Goal: Task Accomplishment & Management: Manage account settings

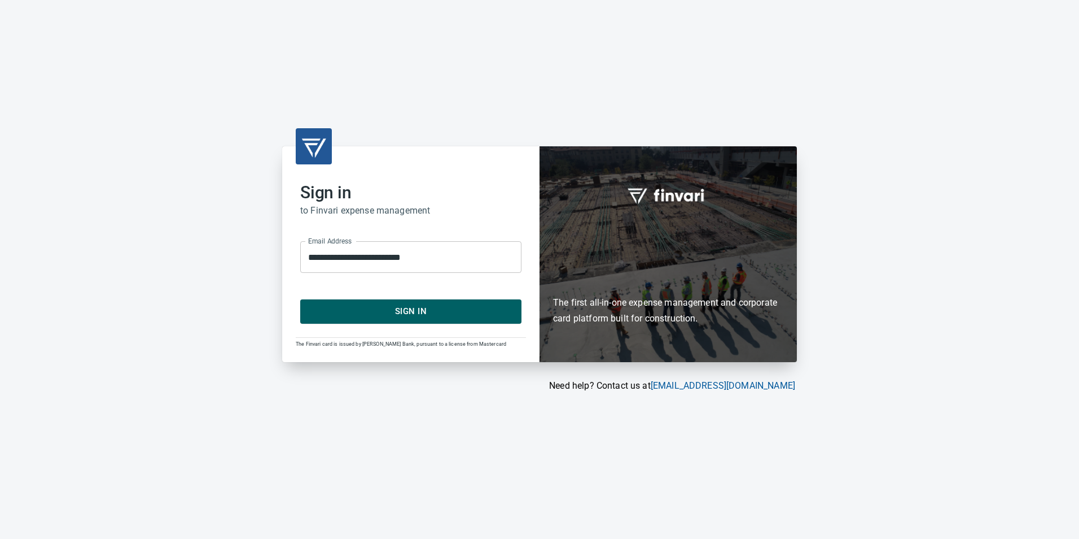
click at [393, 306] on span "Sign In" at bounding box center [411, 311] width 196 height 15
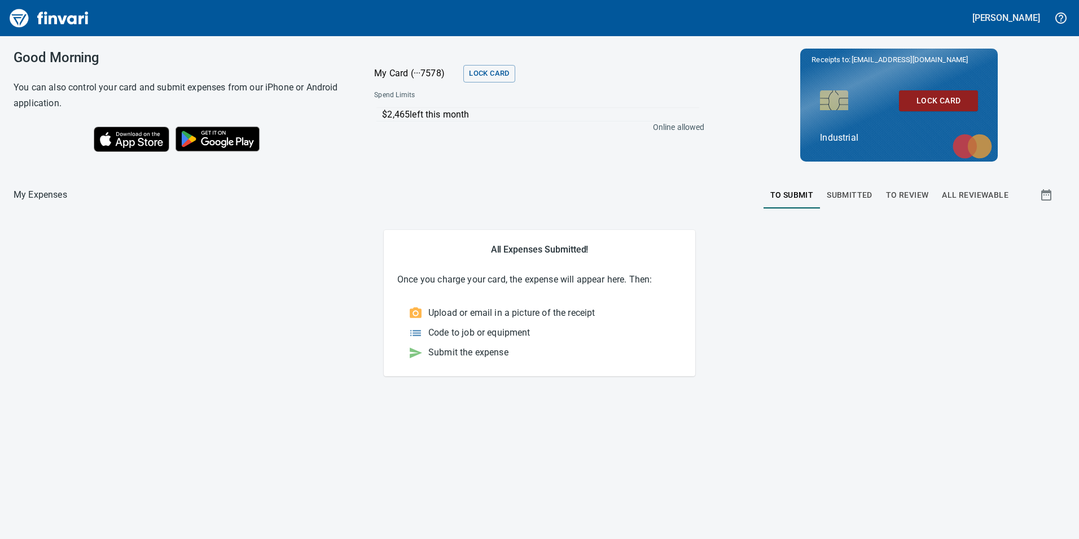
click at [898, 195] on span "To Review" at bounding box center [907, 195] width 43 height 14
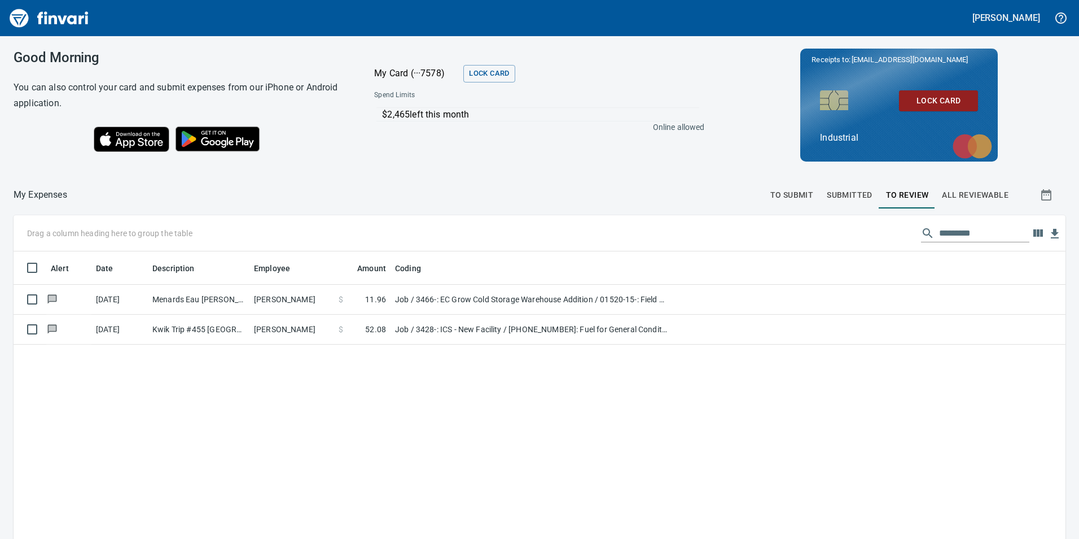
scroll to position [406, 1035]
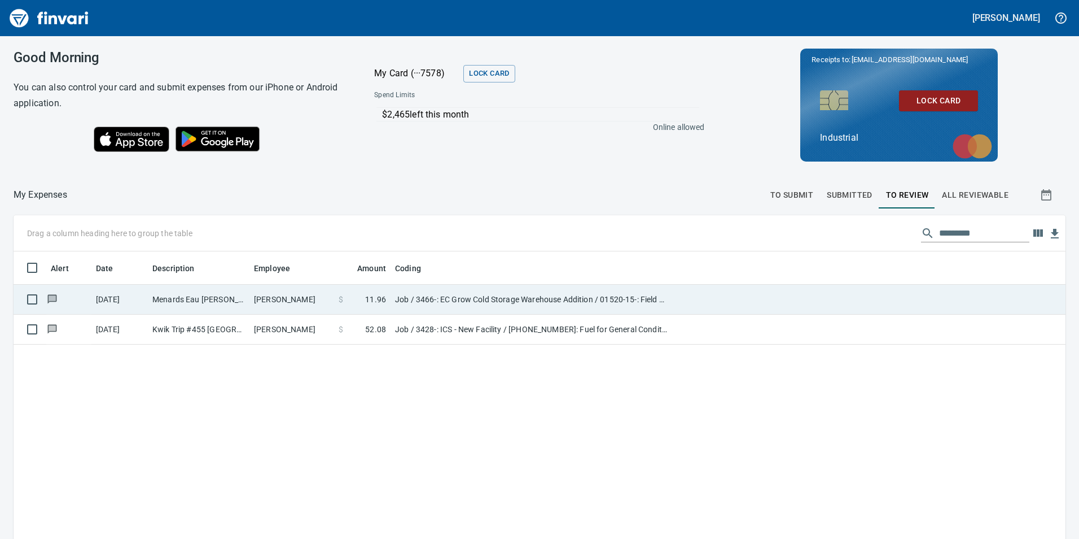
click at [423, 301] on td "Job / 3466-: EC Grow Cold Storage Warehouse Addition / 01520-15-: Field Office …" at bounding box center [532, 300] width 282 height 30
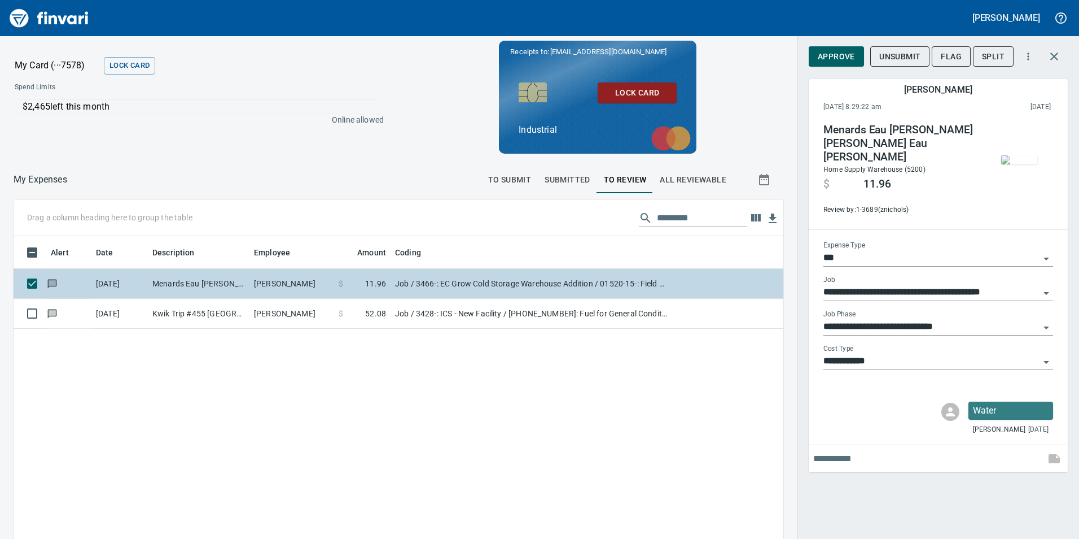
scroll to position [406, 753]
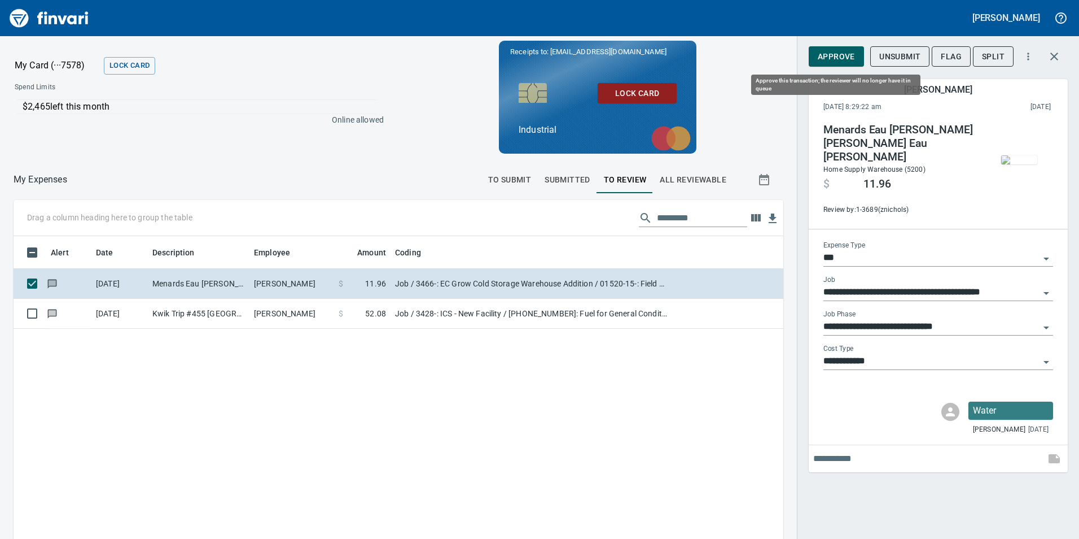
click at [838, 61] on span "Approve" at bounding box center [836, 57] width 37 height 14
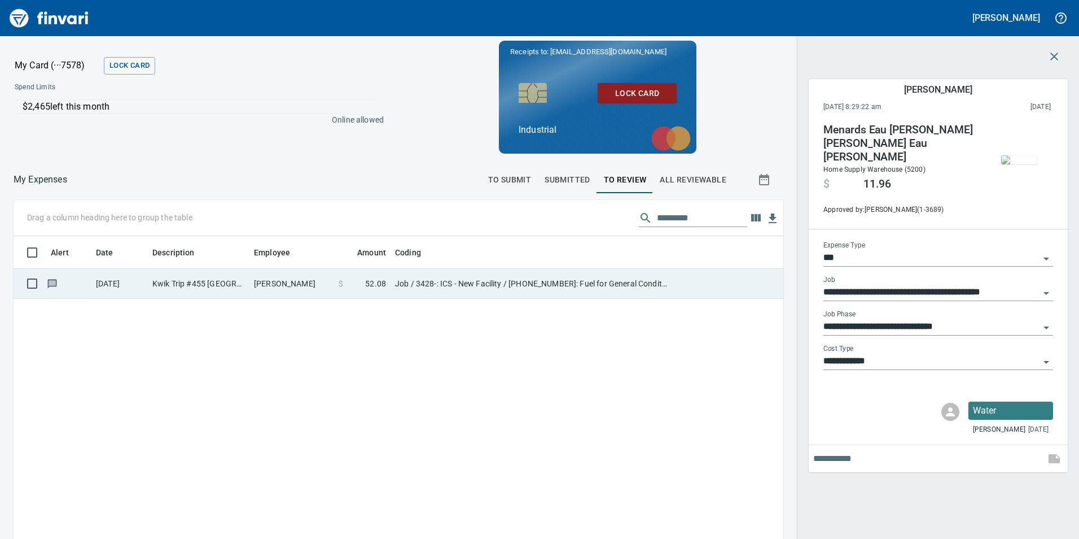
click at [411, 291] on td "Job / 3428-: ICS - New Facility / 01540-20-01: Fuel for General Conditions/CM E…" at bounding box center [532, 284] width 282 height 30
type input "**********"
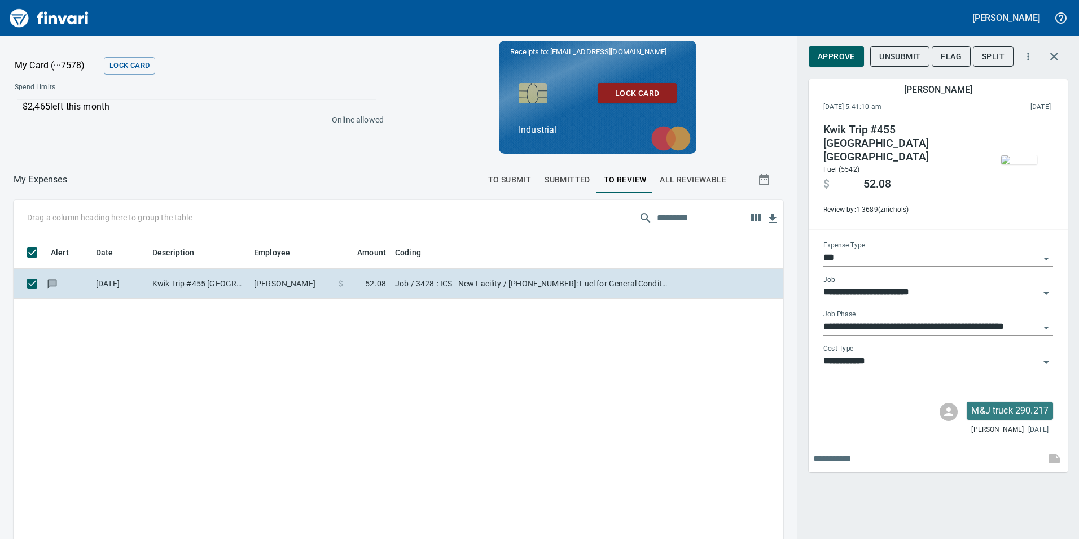
scroll to position [406, 753]
click at [831, 58] on span "Approve" at bounding box center [836, 57] width 37 height 14
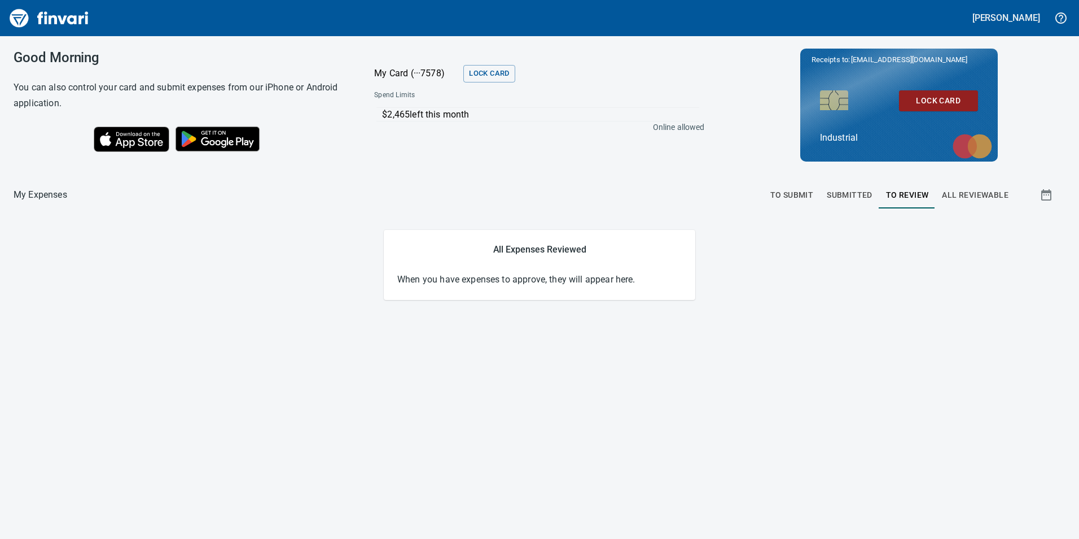
click at [960, 194] on span "All Reviewable" at bounding box center [975, 195] width 67 height 14
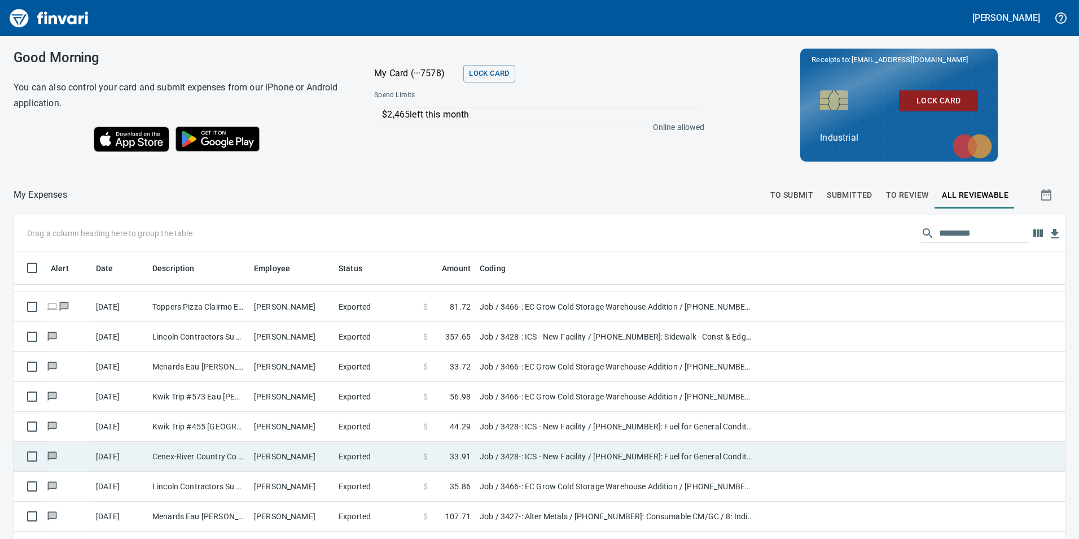
scroll to position [2484, 0]
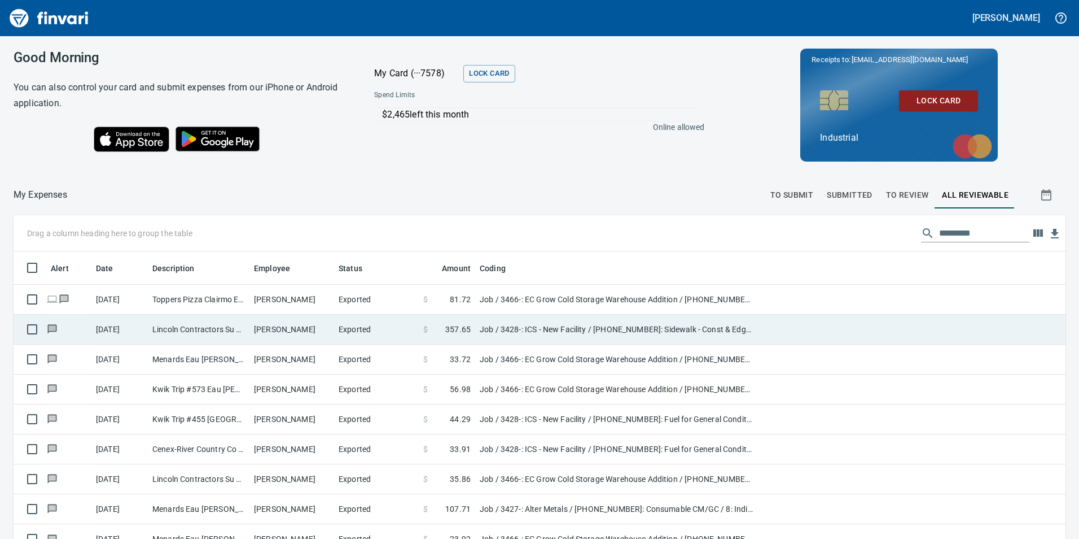
click at [218, 326] on td "Lincoln Contractors Su Eau Claire WI" at bounding box center [199, 329] width 102 height 30
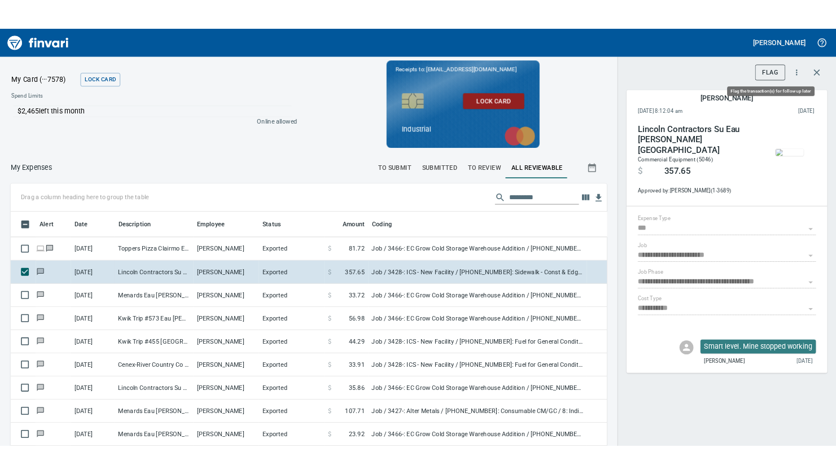
scroll to position [406, 745]
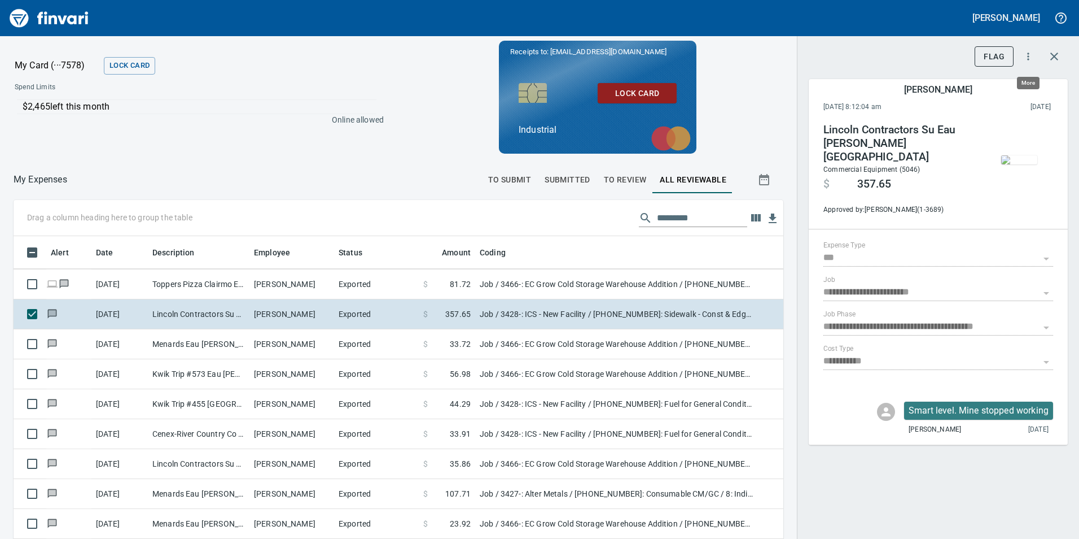
click at [1027, 53] on icon "button" at bounding box center [1028, 56] width 11 height 11
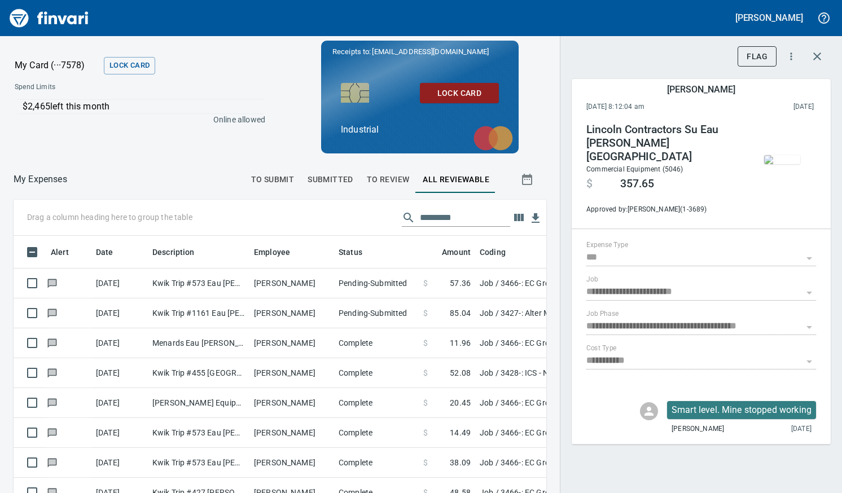
scroll to position [352, 508]
click at [821, 54] on icon "button" at bounding box center [818, 57] width 14 height 14
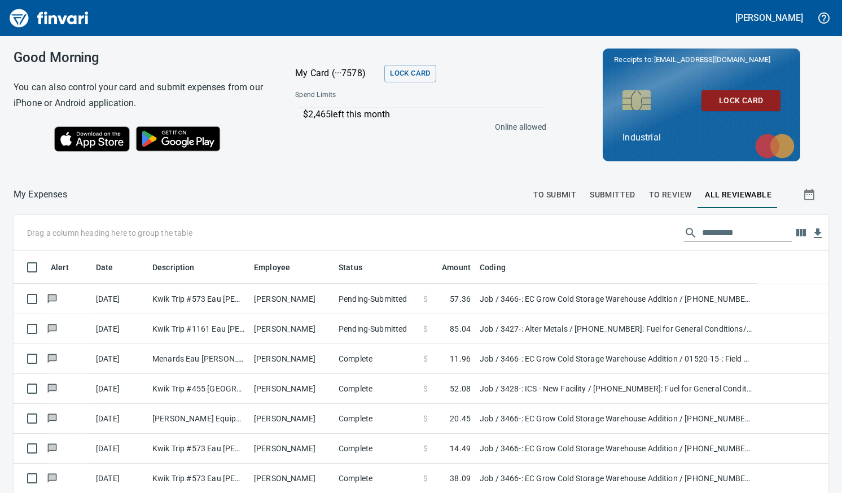
scroll to position [361, 788]
click at [654, 193] on span "To Review" at bounding box center [670, 195] width 43 height 14
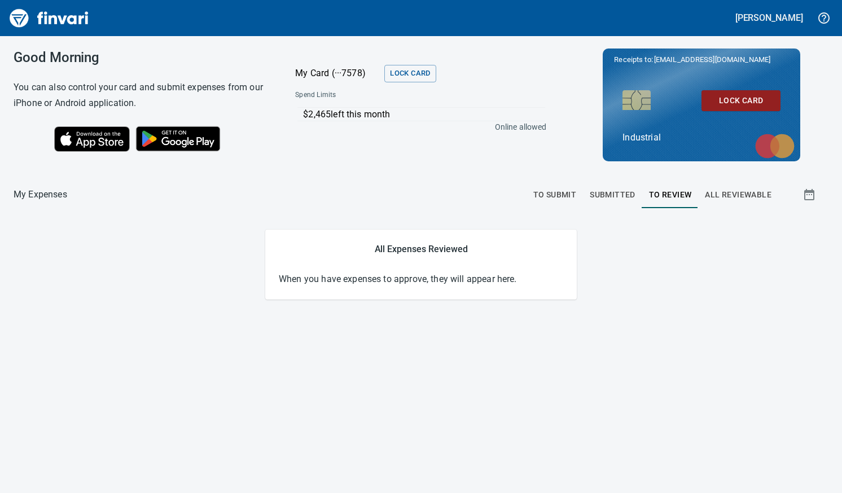
click at [723, 191] on span "All Reviewable" at bounding box center [738, 195] width 67 height 14
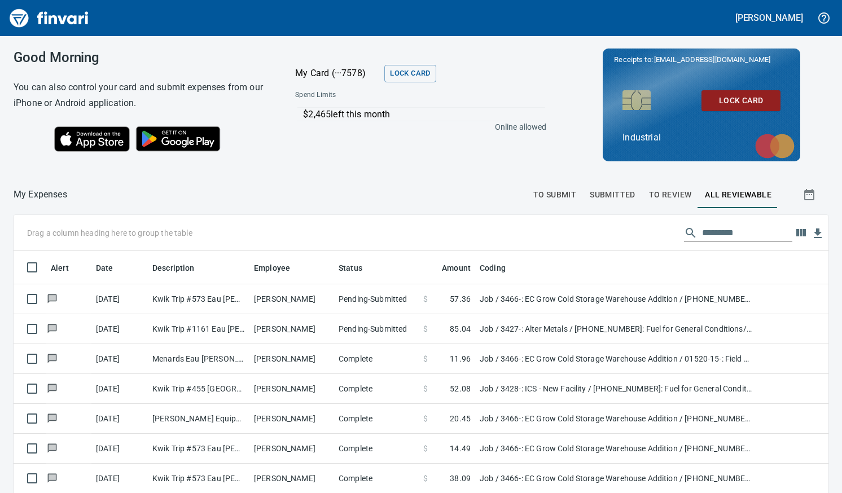
scroll to position [361, 790]
click at [551, 201] on span "To Submit" at bounding box center [555, 195] width 43 height 14
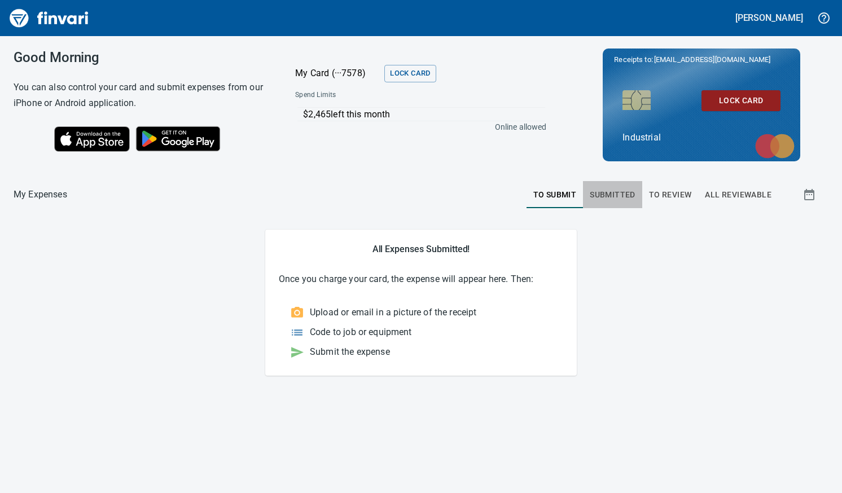
click at [608, 194] on span "Submitted" at bounding box center [613, 195] width 46 height 14
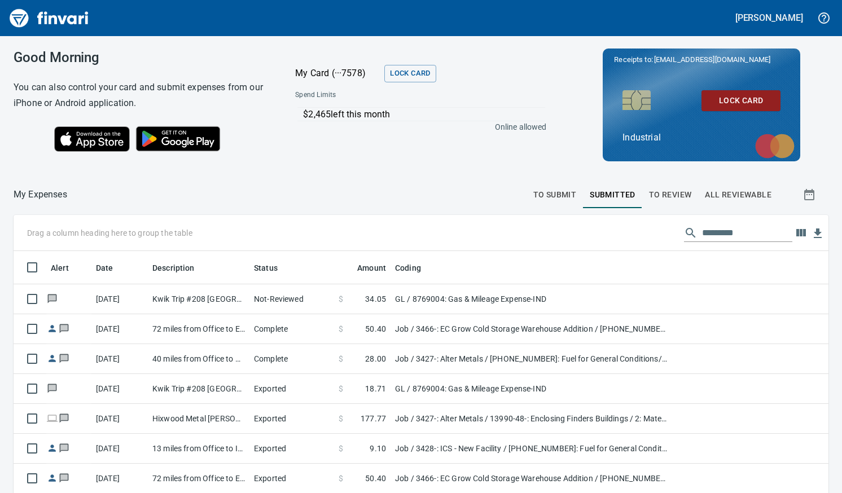
scroll to position [361, 790]
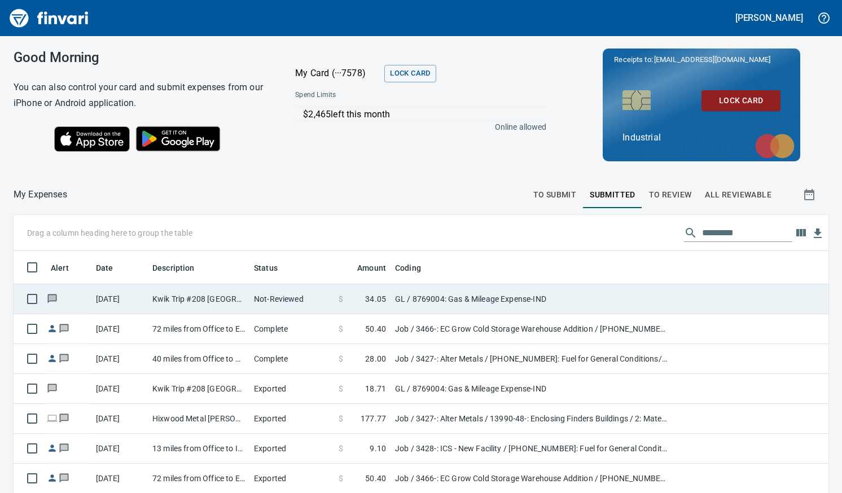
click at [274, 298] on td "Not-Reviewed" at bounding box center [292, 300] width 85 height 30
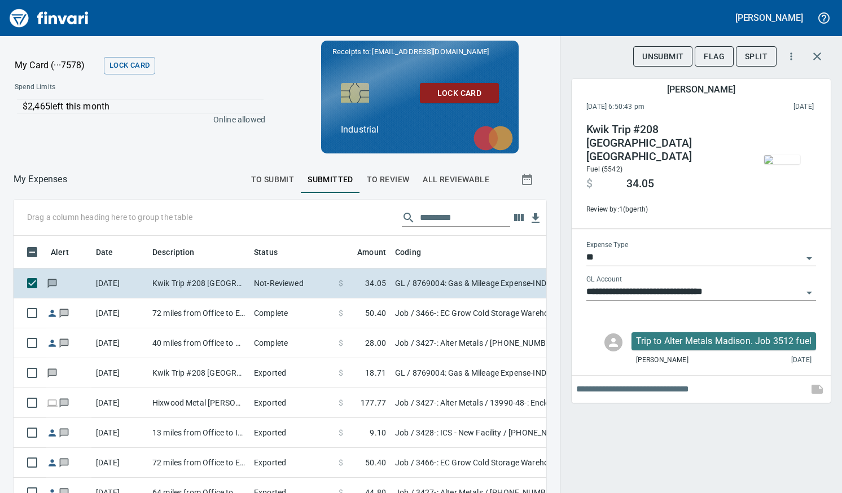
scroll to position [352, 508]
click at [820, 54] on icon "button" at bounding box center [818, 57] width 8 height 8
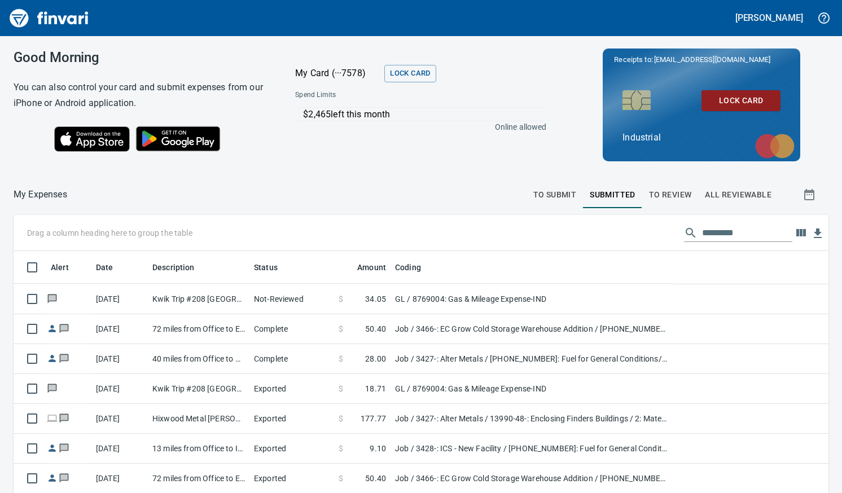
scroll to position [361, 788]
click at [662, 200] on span "To Review" at bounding box center [670, 195] width 43 height 14
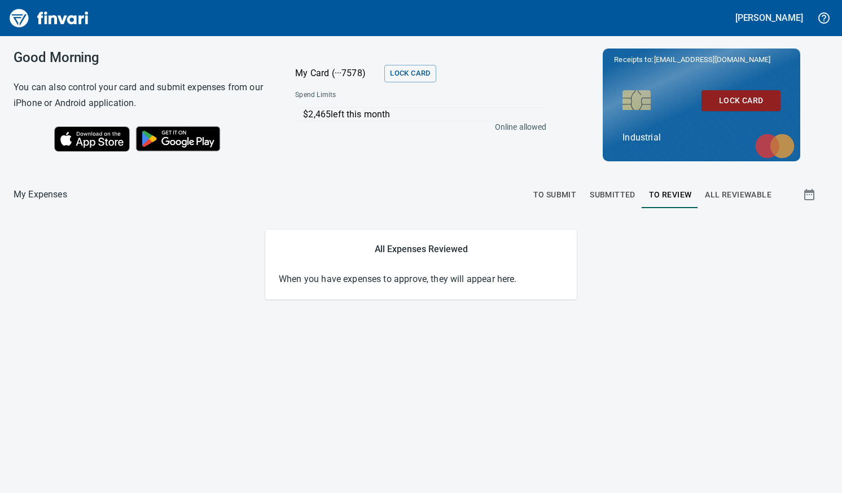
click at [719, 192] on span "All Reviewable" at bounding box center [738, 195] width 67 height 14
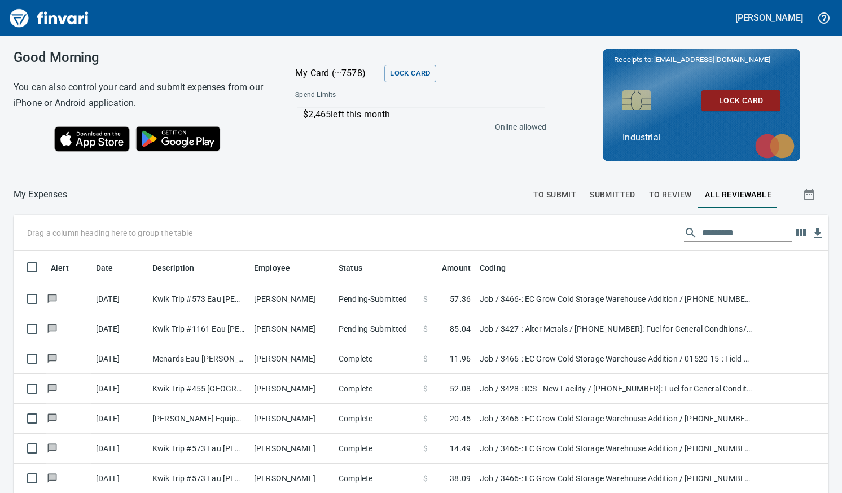
scroll to position [361, 790]
